Goal: Task Accomplishment & Management: Manage account settings

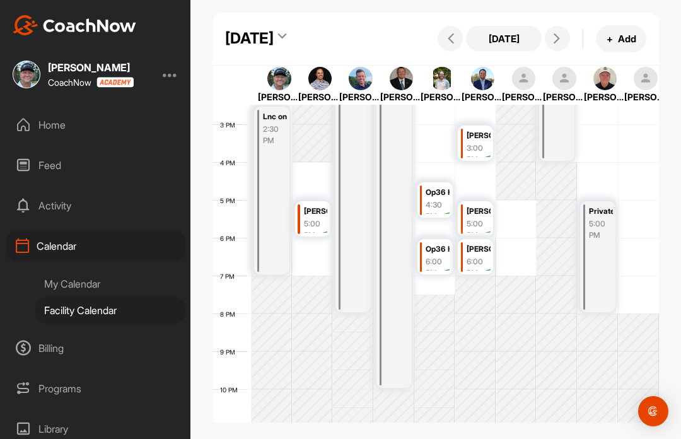
scroll to position [547, 0]
click at [451, 43] on icon at bounding box center [451, 38] width 10 height 10
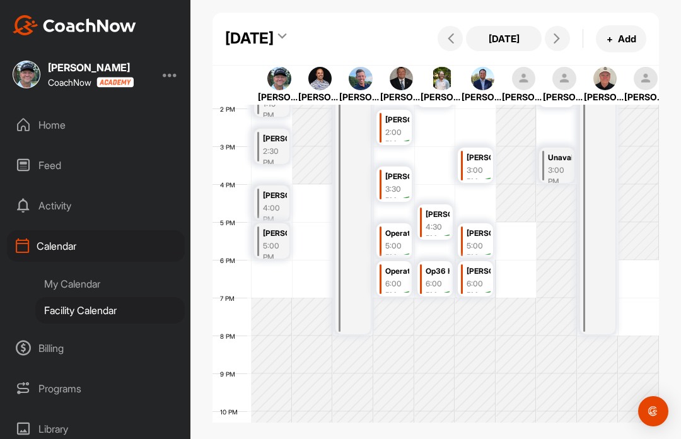
scroll to position [525, 0]
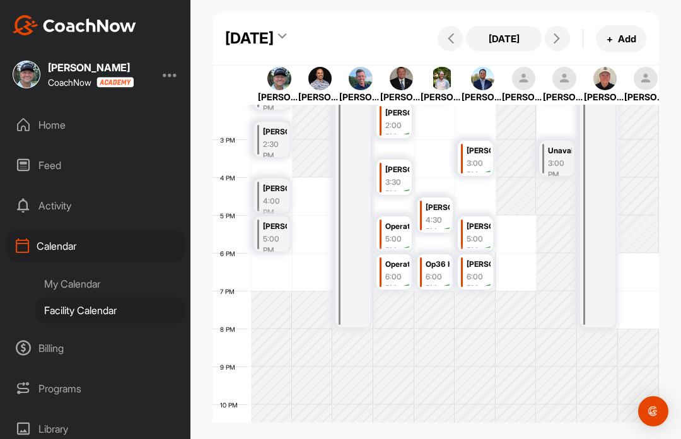
click at [558, 36] on button at bounding box center [556, 38] width 25 height 25
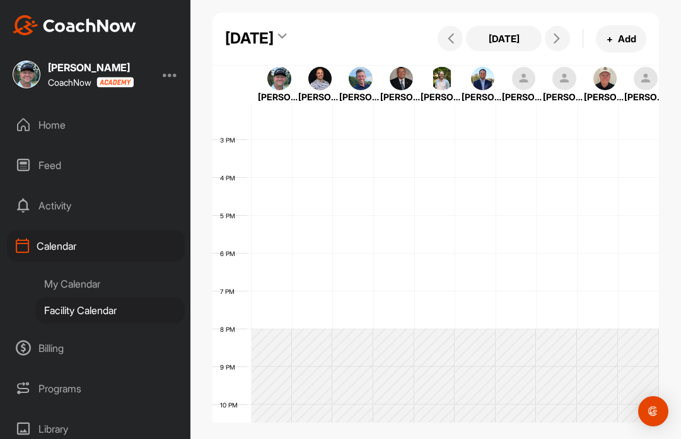
scroll to position [218, 0]
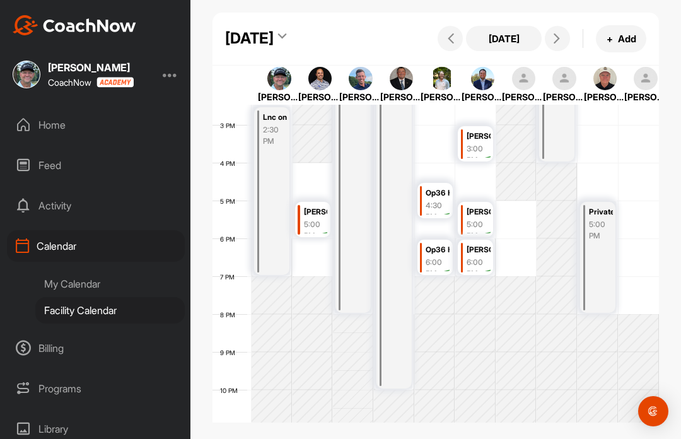
click at [557, 36] on button at bounding box center [556, 38] width 25 height 25
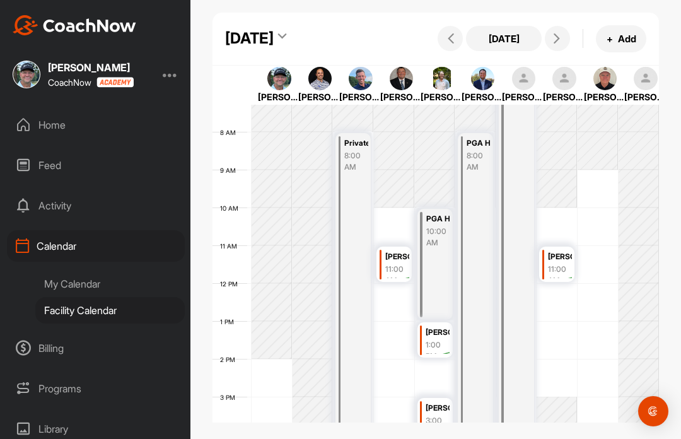
click at [560, 37] on icon at bounding box center [556, 38] width 10 height 10
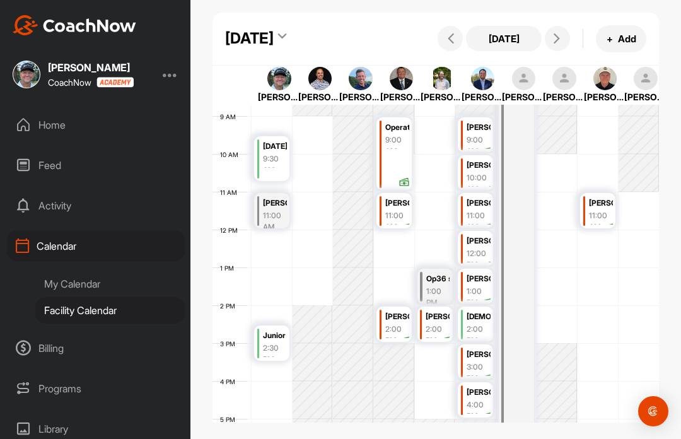
scroll to position [330, 0]
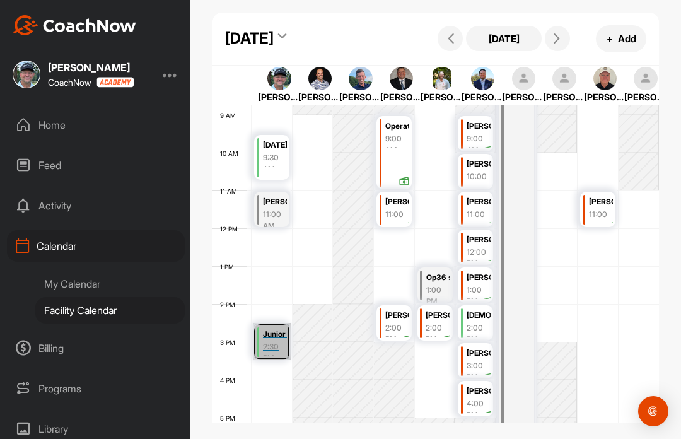
click at [273, 357] on link "Junior Clinic w/ [GEOGRAPHIC_DATA] 2:30 PM" at bounding box center [272, 341] width 38 height 37
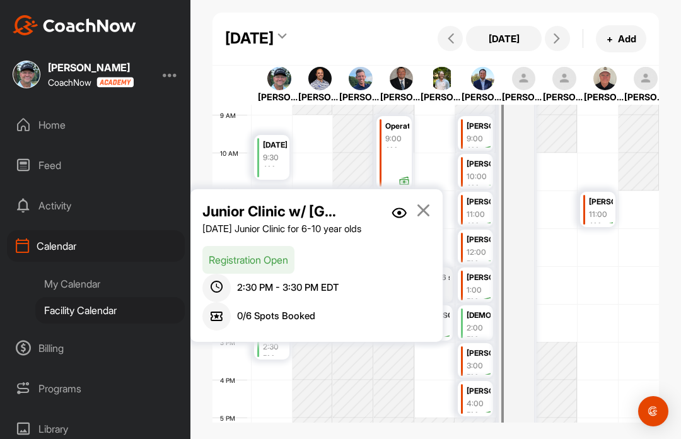
click at [57, 381] on div "Programs" at bounding box center [96, 388] width 178 height 32
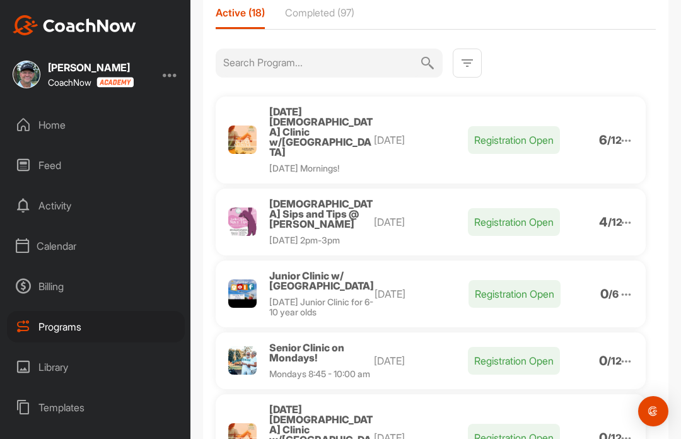
scroll to position [104, 0]
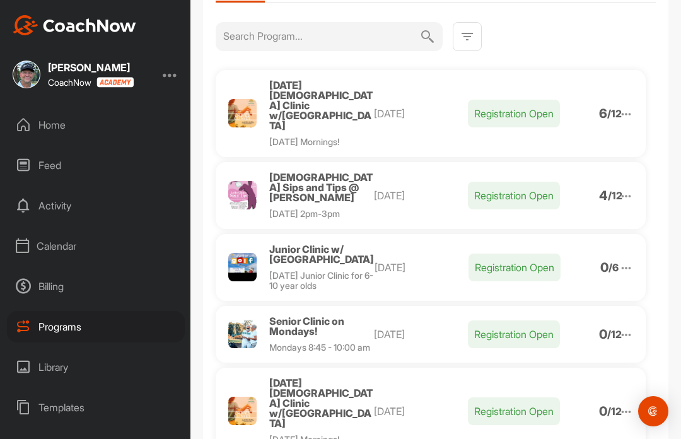
click at [623, 261] on img at bounding box center [626, 268] width 14 height 14
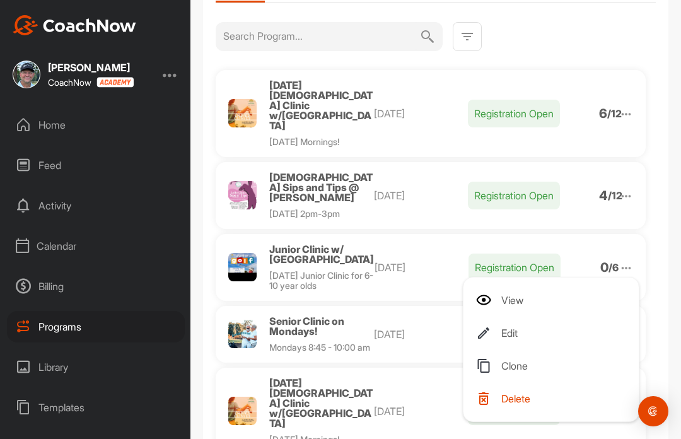
click at [530, 393] on span "Delete" at bounding box center [515, 398] width 29 height 10
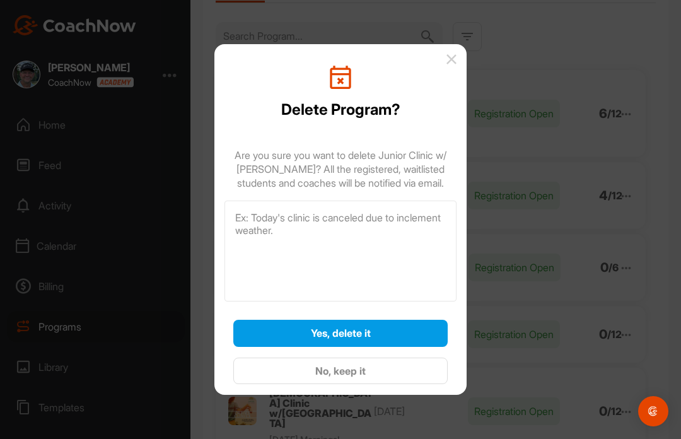
click at [381, 330] on div "Yes, delete it" at bounding box center [340, 332] width 194 height 15
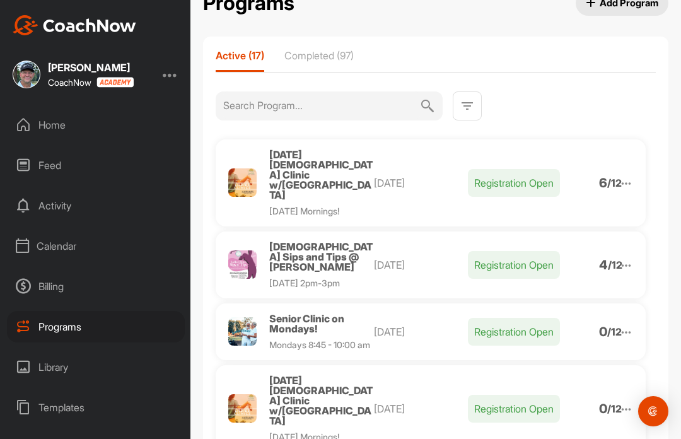
scroll to position [35, 0]
click at [623, 176] on img at bounding box center [626, 183] width 14 height 14
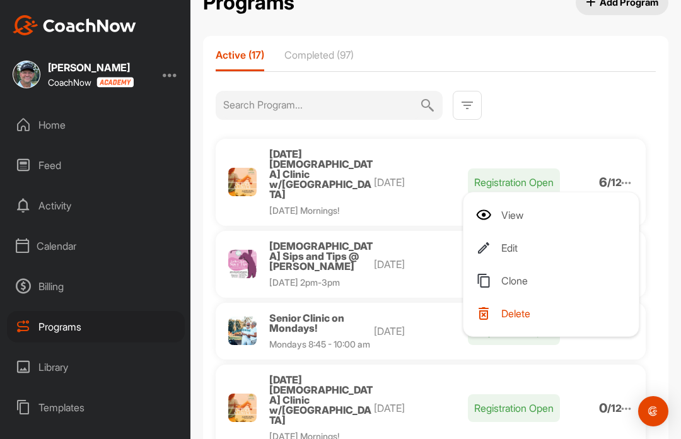
click at [521, 205] on li "View" at bounding box center [553, 215] width 155 height 20
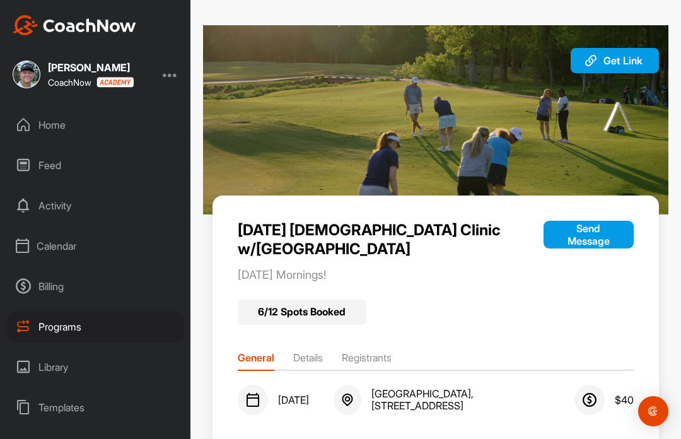
click at [382, 350] on li "Registrants" at bounding box center [367, 360] width 50 height 20
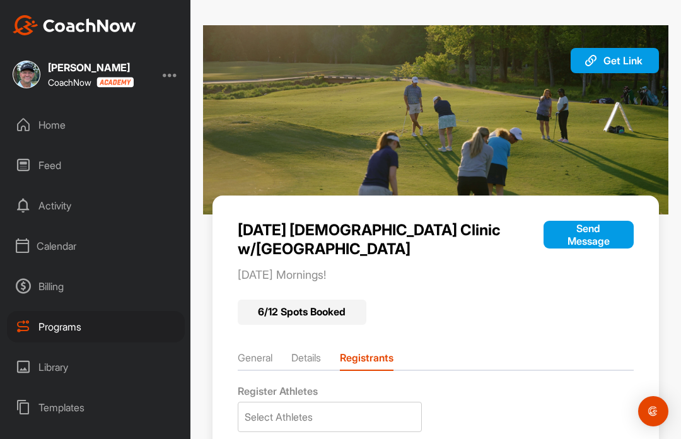
click at [60, 329] on div "Programs" at bounding box center [96, 327] width 178 height 32
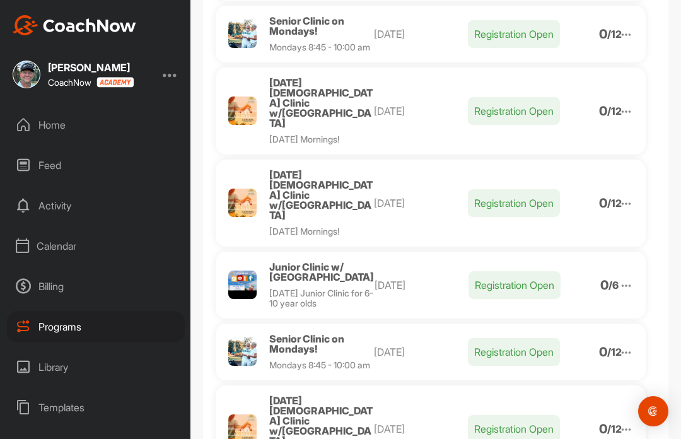
scroll to position [317, 0]
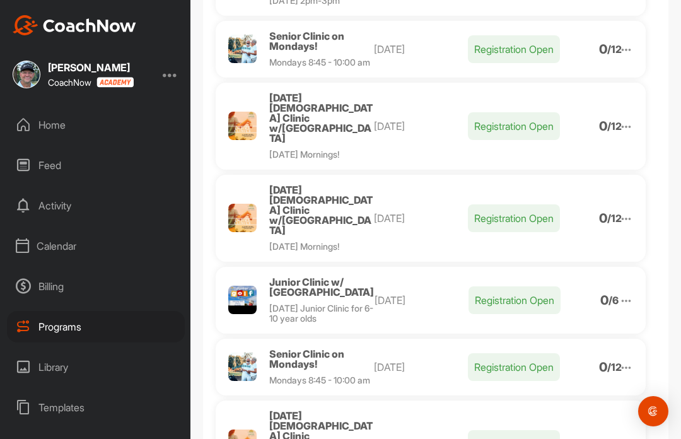
click at [620, 294] on img at bounding box center [626, 301] width 14 height 14
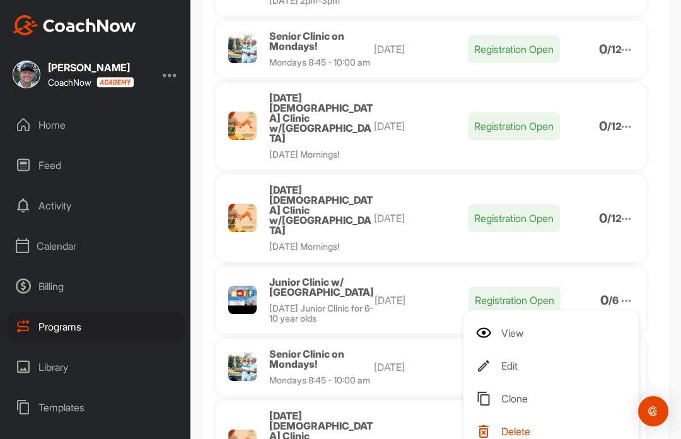
click at [522, 426] on span "Delete" at bounding box center [515, 431] width 29 height 10
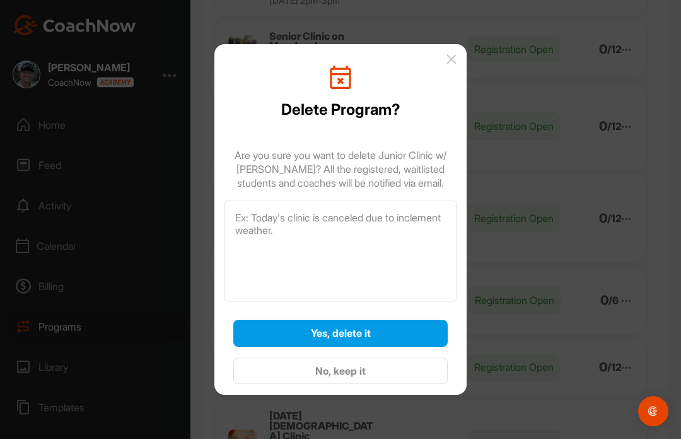
click at [367, 326] on span "Yes, delete it" at bounding box center [341, 332] width 60 height 13
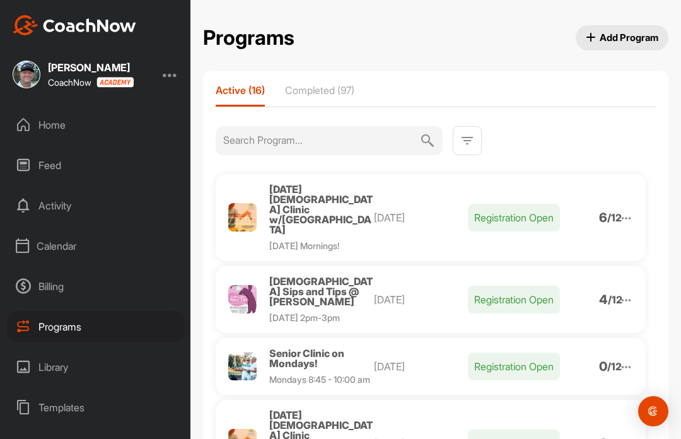
click at [621, 293] on img at bounding box center [626, 300] width 14 height 14
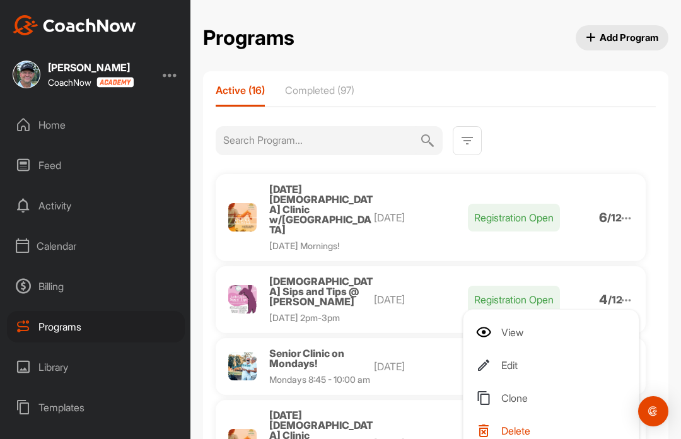
click at [526, 322] on li "View" at bounding box center [553, 332] width 155 height 20
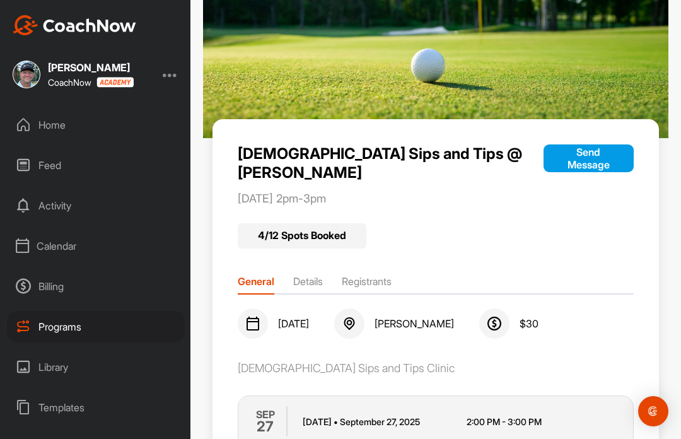
scroll to position [76, 0]
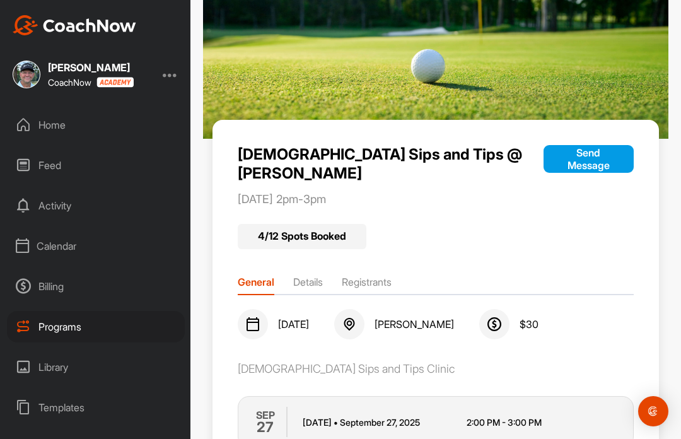
click at [375, 274] on li "Registrants" at bounding box center [367, 284] width 50 height 20
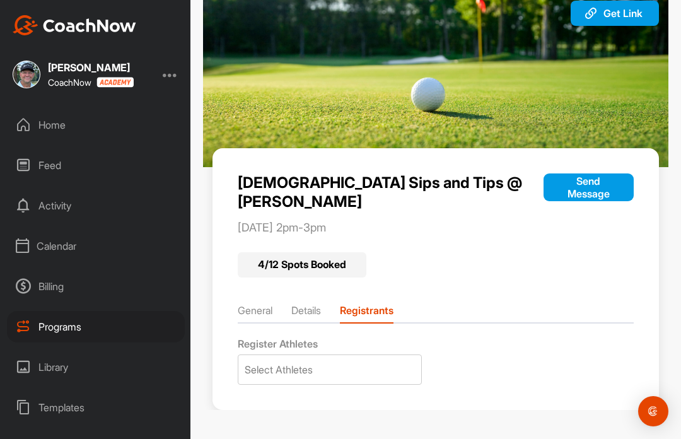
scroll to position [0, 0]
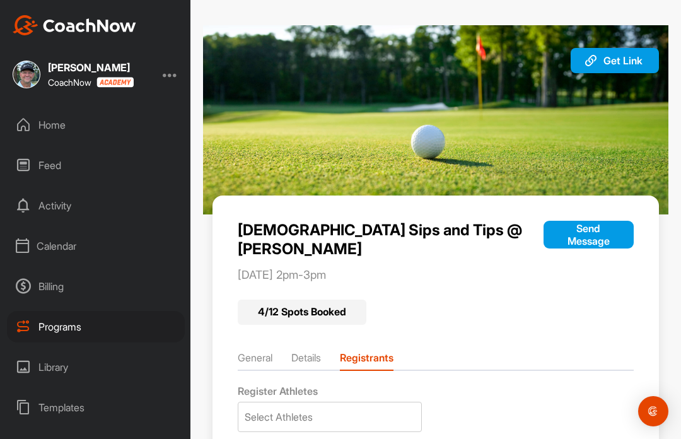
click at [374, 268] on p "[DATE] 2pm-3pm" at bounding box center [391, 275] width 306 height 14
click at [43, 120] on div "Home" at bounding box center [96, 125] width 178 height 32
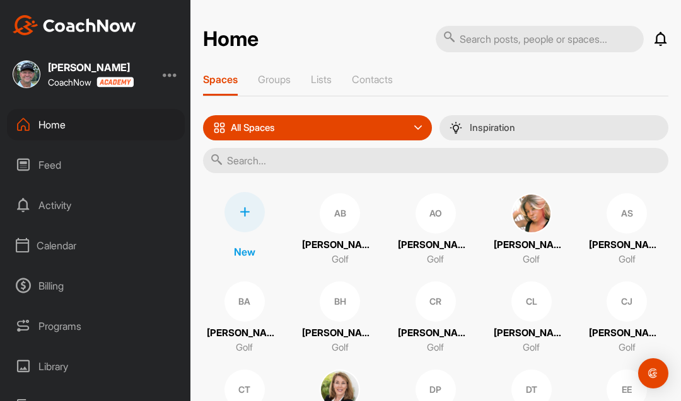
click at [55, 140] on div "Home" at bounding box center [96, 125] width 178 height 32
click at [64, 123] on div "Home" at bounding box center [96, 125] width 178 height 32
